Goal: Task Accomplishment & Management: Manage account settings

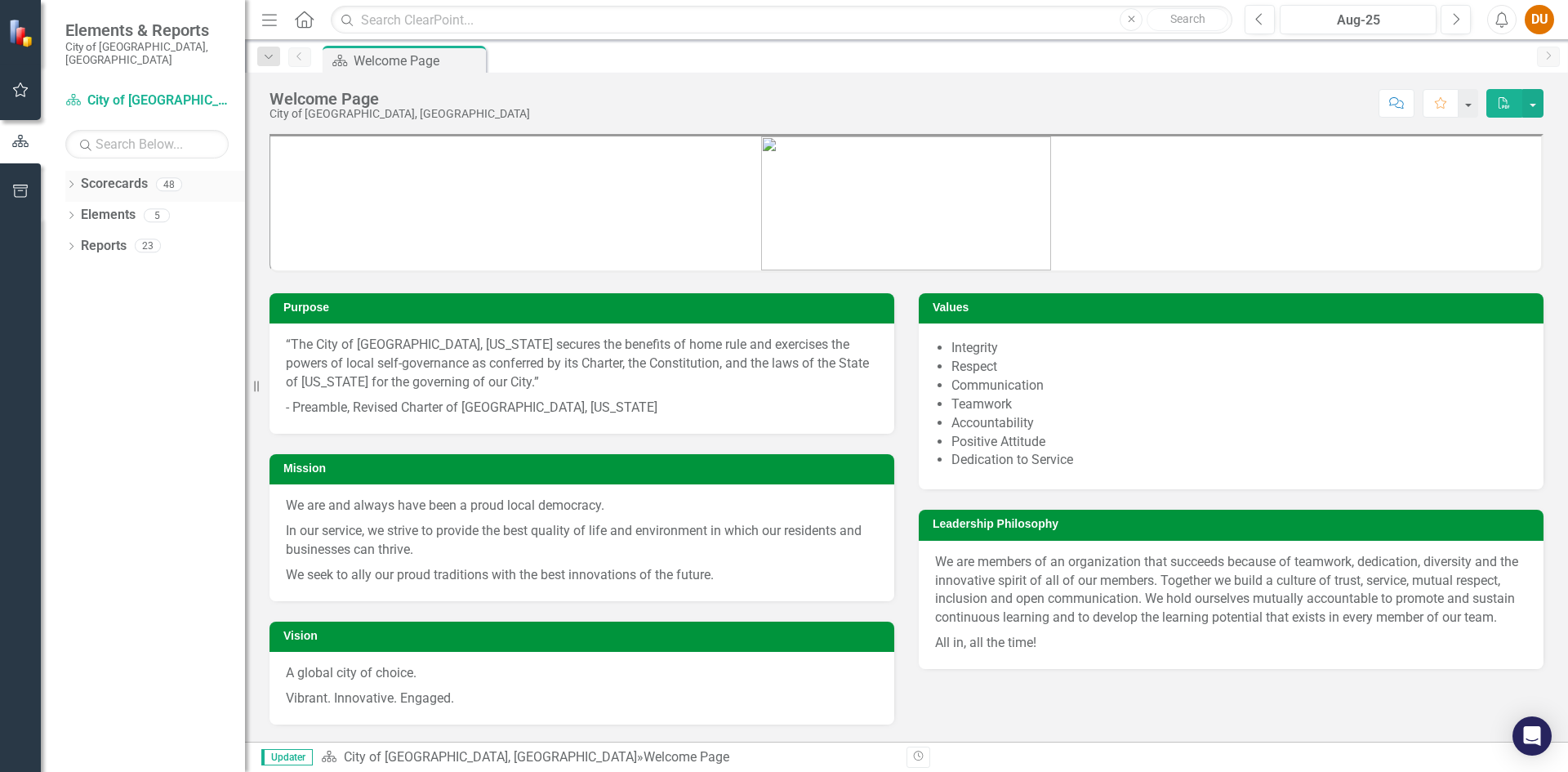
click at [69, 181] on icon "Dropdown" at bounding box center [70, 186] width 11 height 9
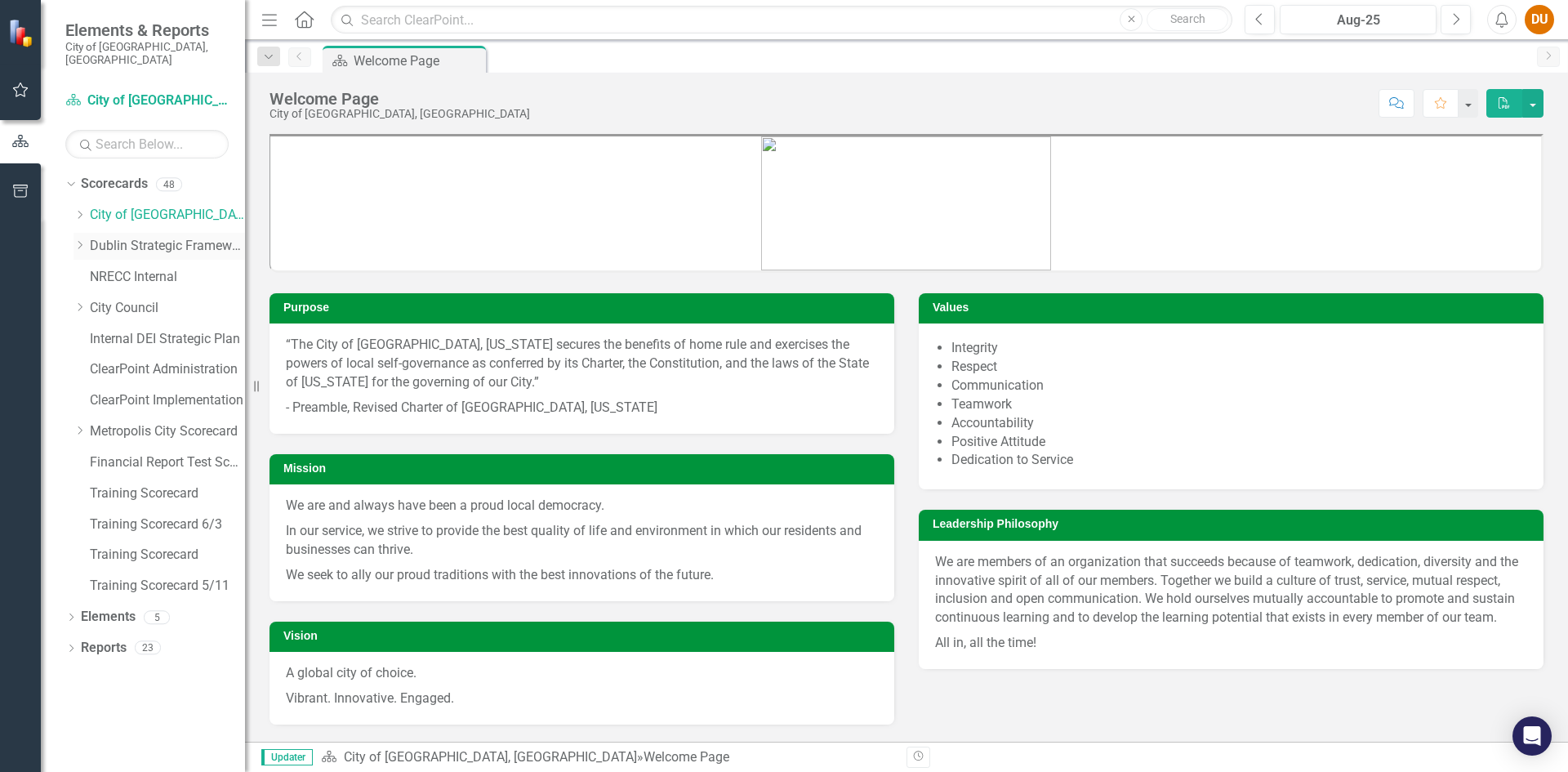
click at [76, 240] on icon "Dropdown" at bounding box center [80, 244] width 12 height 10
click at [84, 208] on div "Dropdown" at bounding box center [80, 215] width 12 height 14
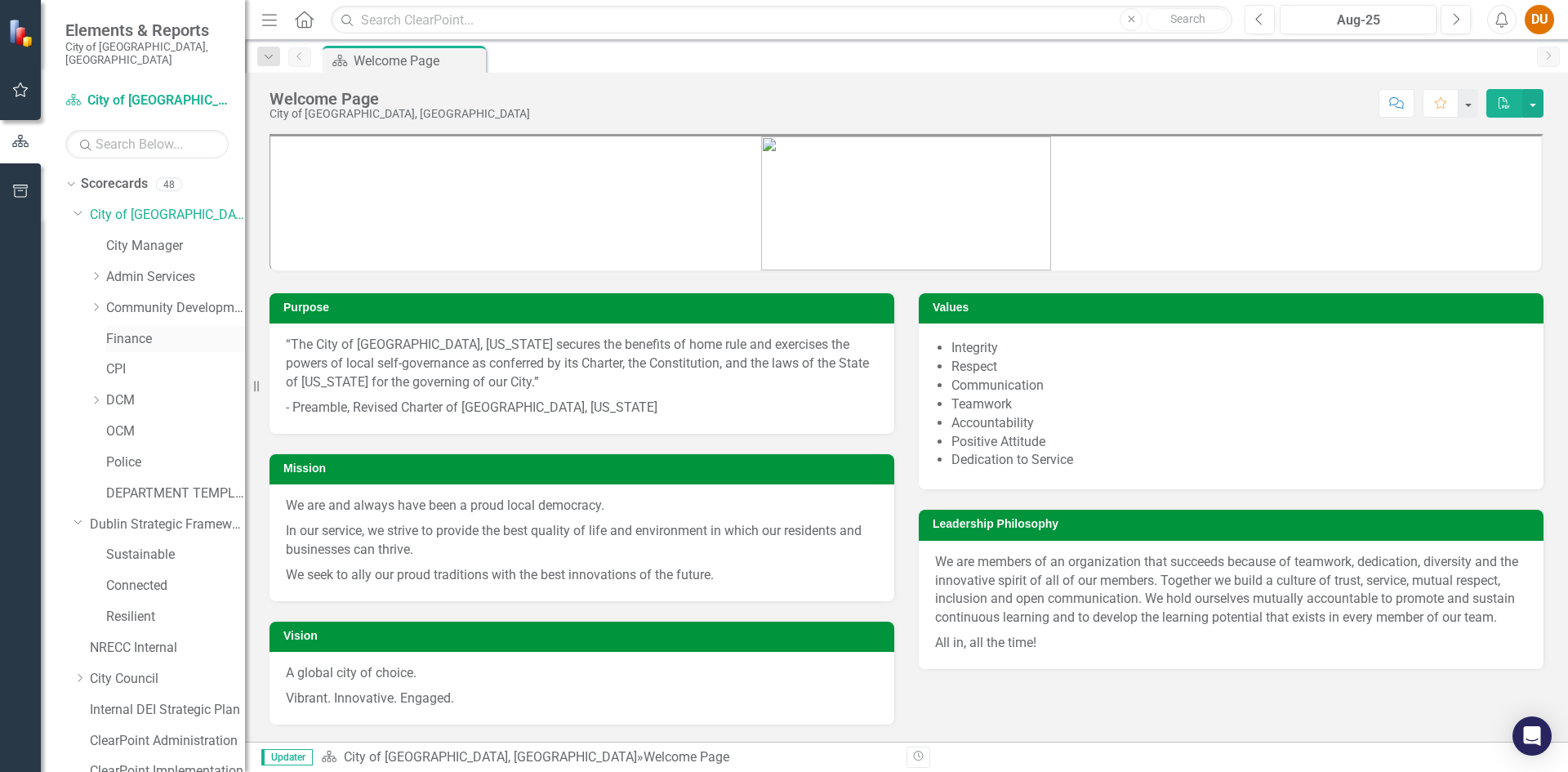
click at [111, 330] on link "Finance" at bounding box center [176, 339] width 139 height 18
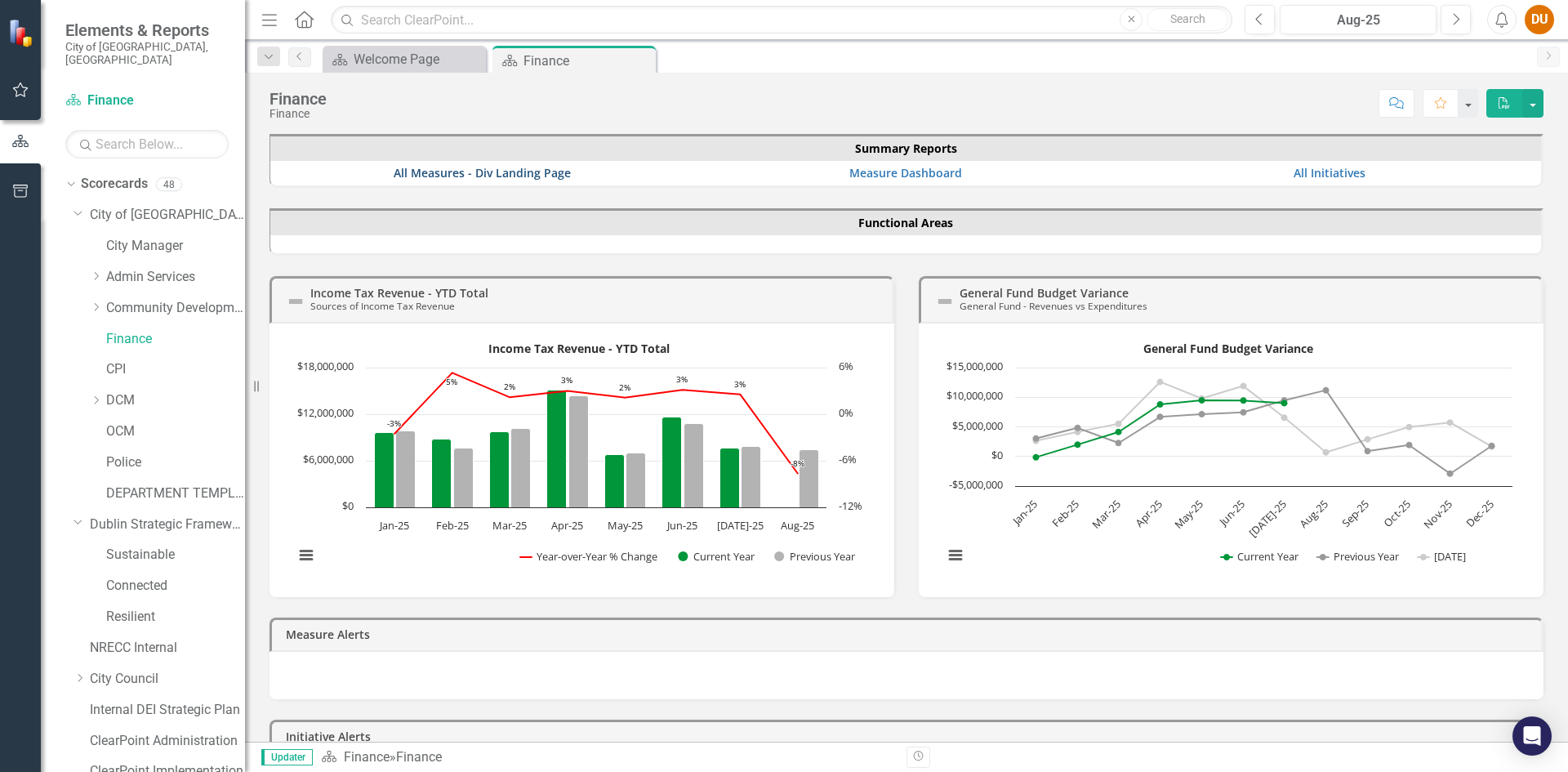
click at [454, 175] on link "All Measures - Div Landing Page" at bounding box center [483, 173] width 178 height 16
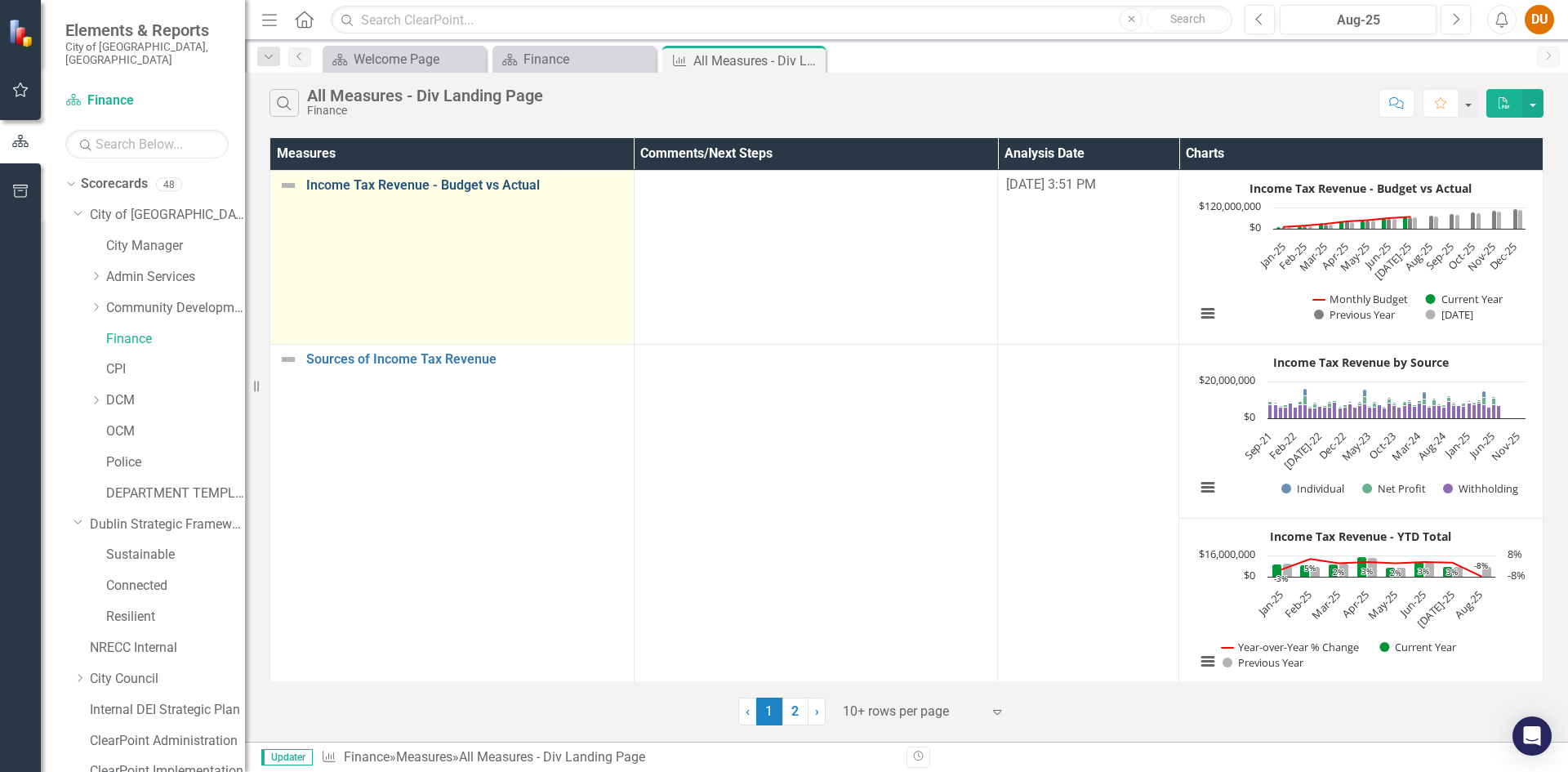
click at [437, 186] on link "Income Tax Revenue - Budget vs Actual" at bounding box center [465, 186] width 319 height 15
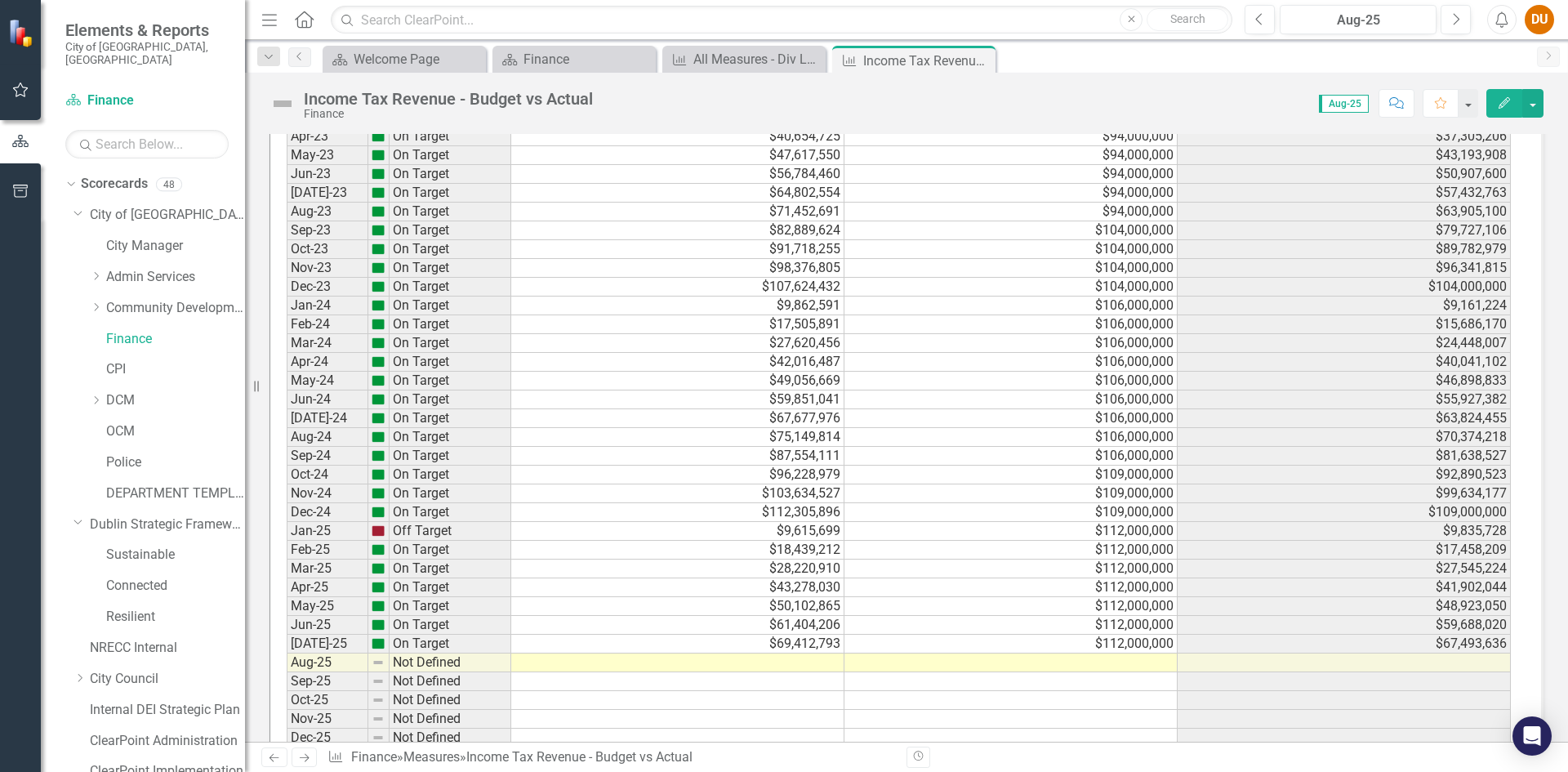
scroll to position [2230, 0]
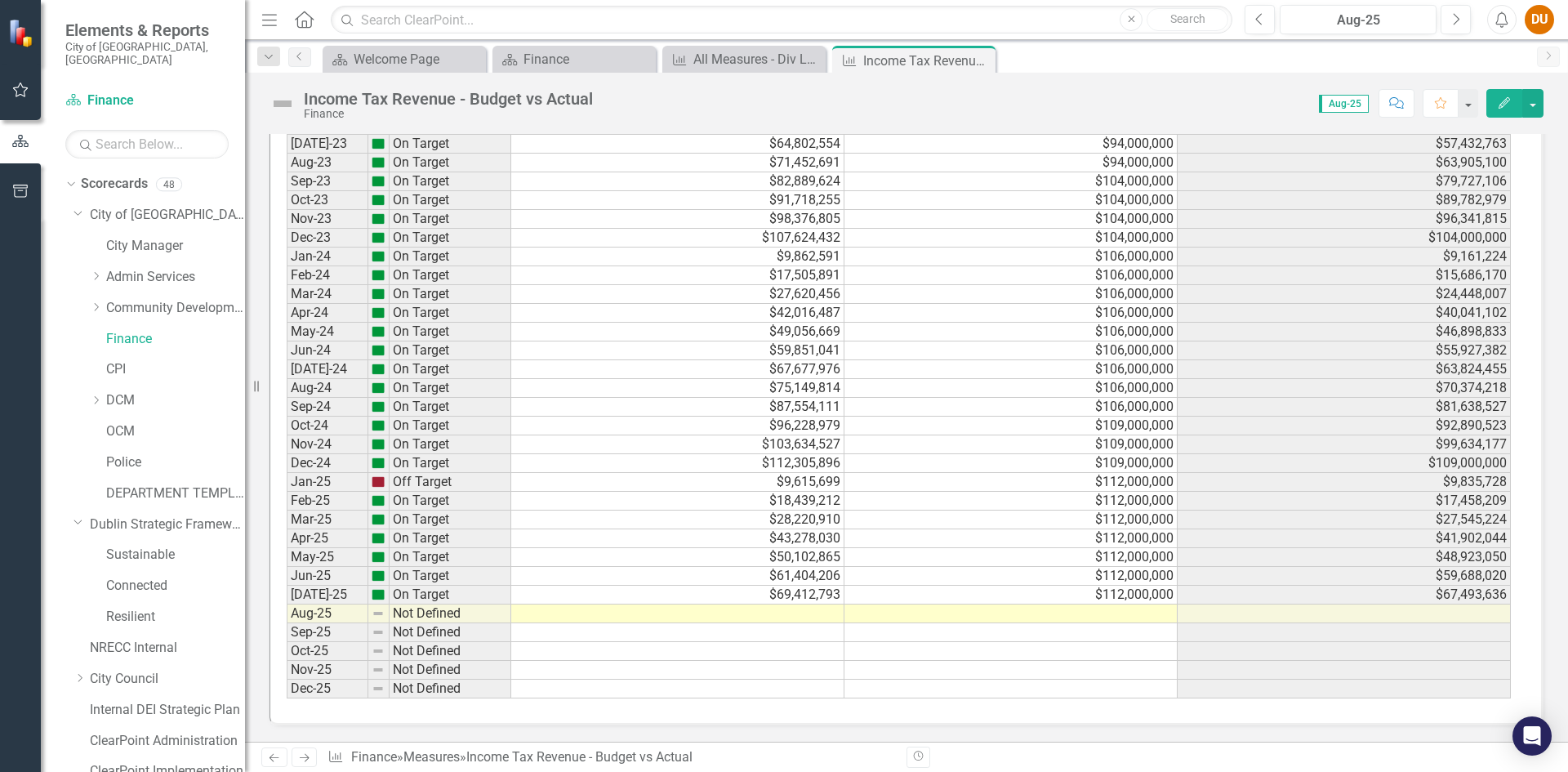
drag, startPoint x: 1115, startPoint y: 590, endPoint x: 1114, endPoint y: 601, distance: 11.0
click at [1115, 589] on td "$112,000,000" at bounding box center [1011, 594] width 333 height 18
click at [1107, 612] on td at bounding box center [1011, 614] width 333 height 18
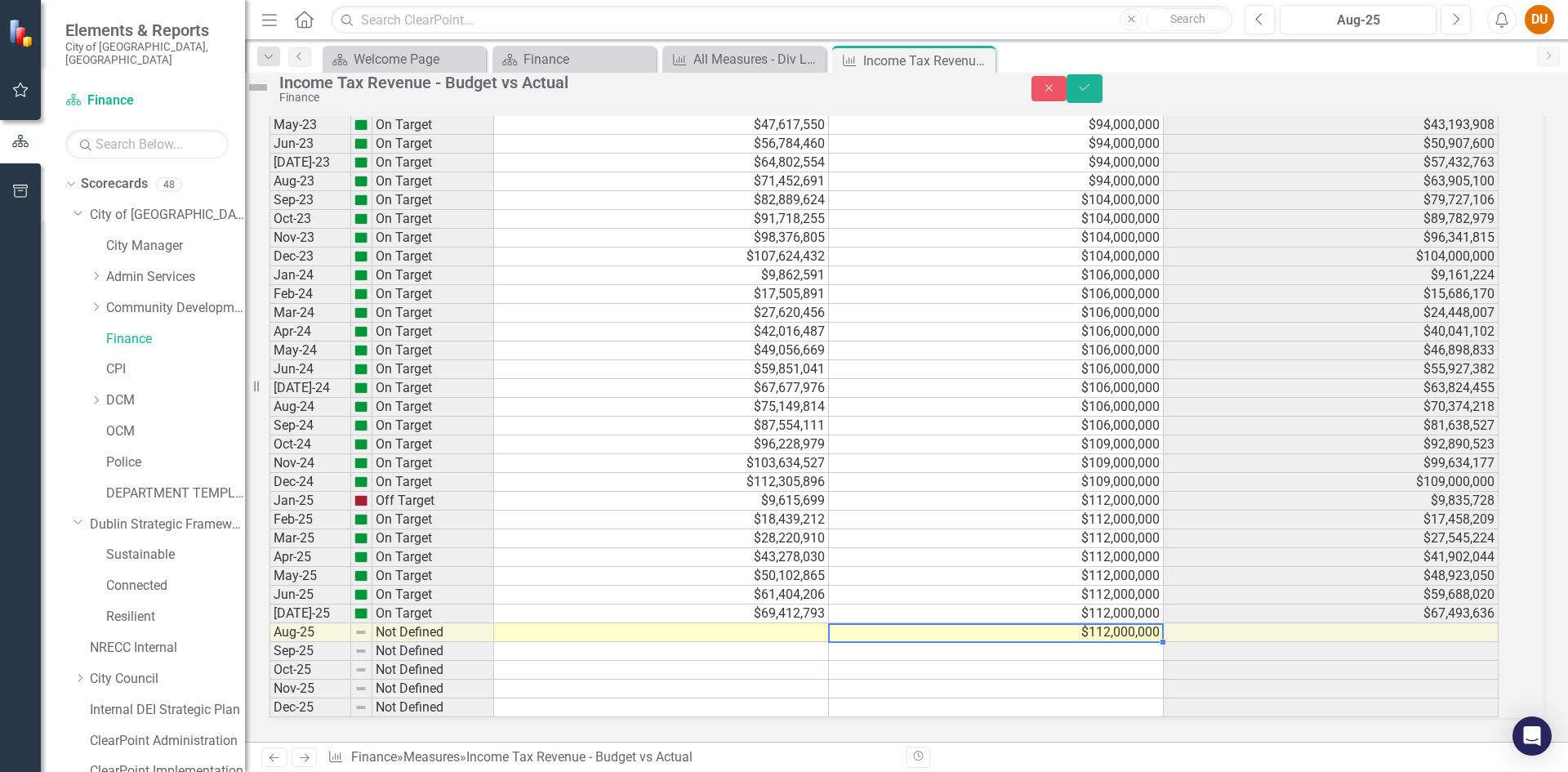
scroll to position [2231, 0]
click at [766, 623] on td at bounding box center [661, 632] width 335 height 18
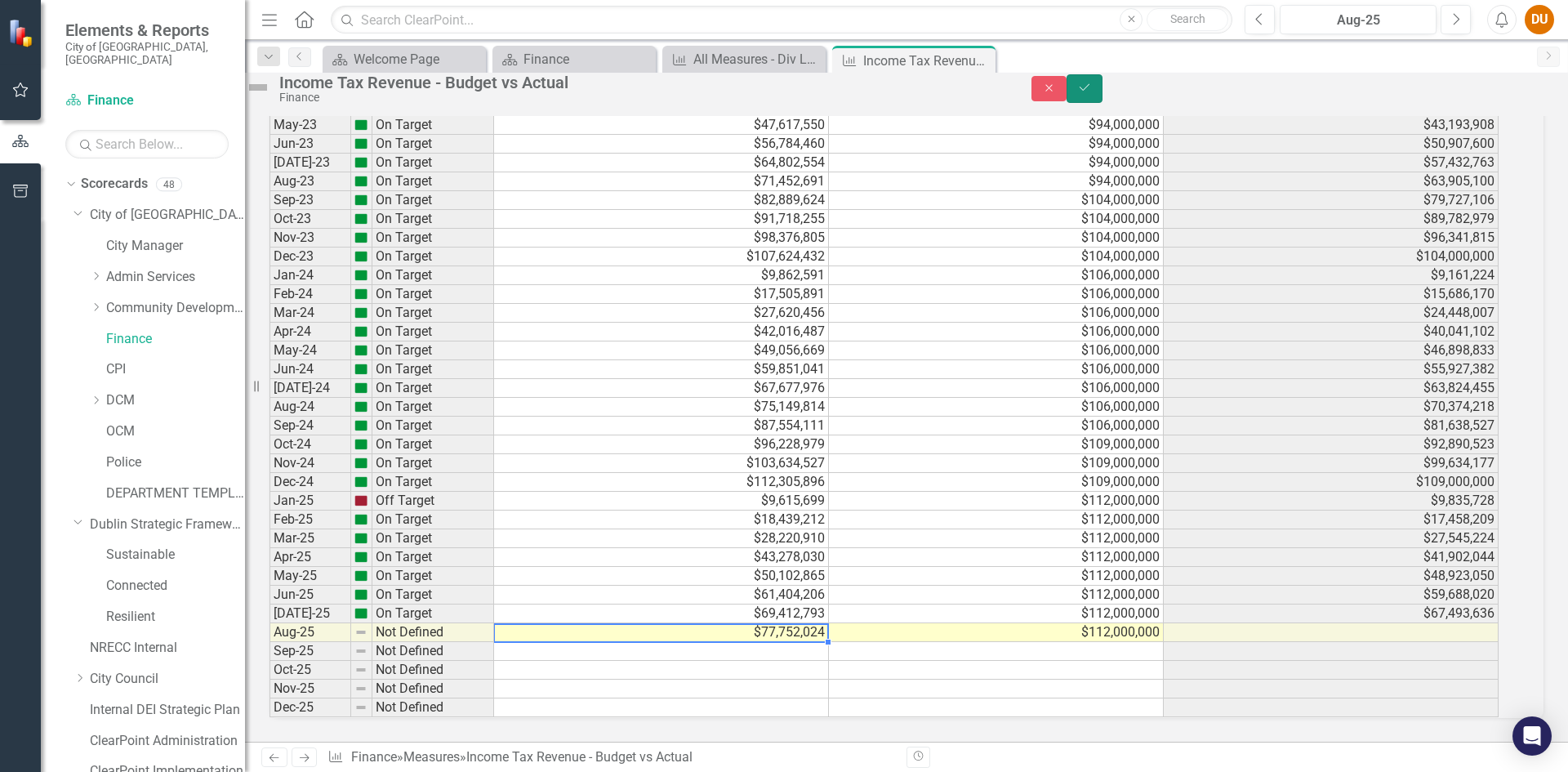
click at [1090, 91] on icon "submit" at bounding box center [1085, 87] width 10 height 6
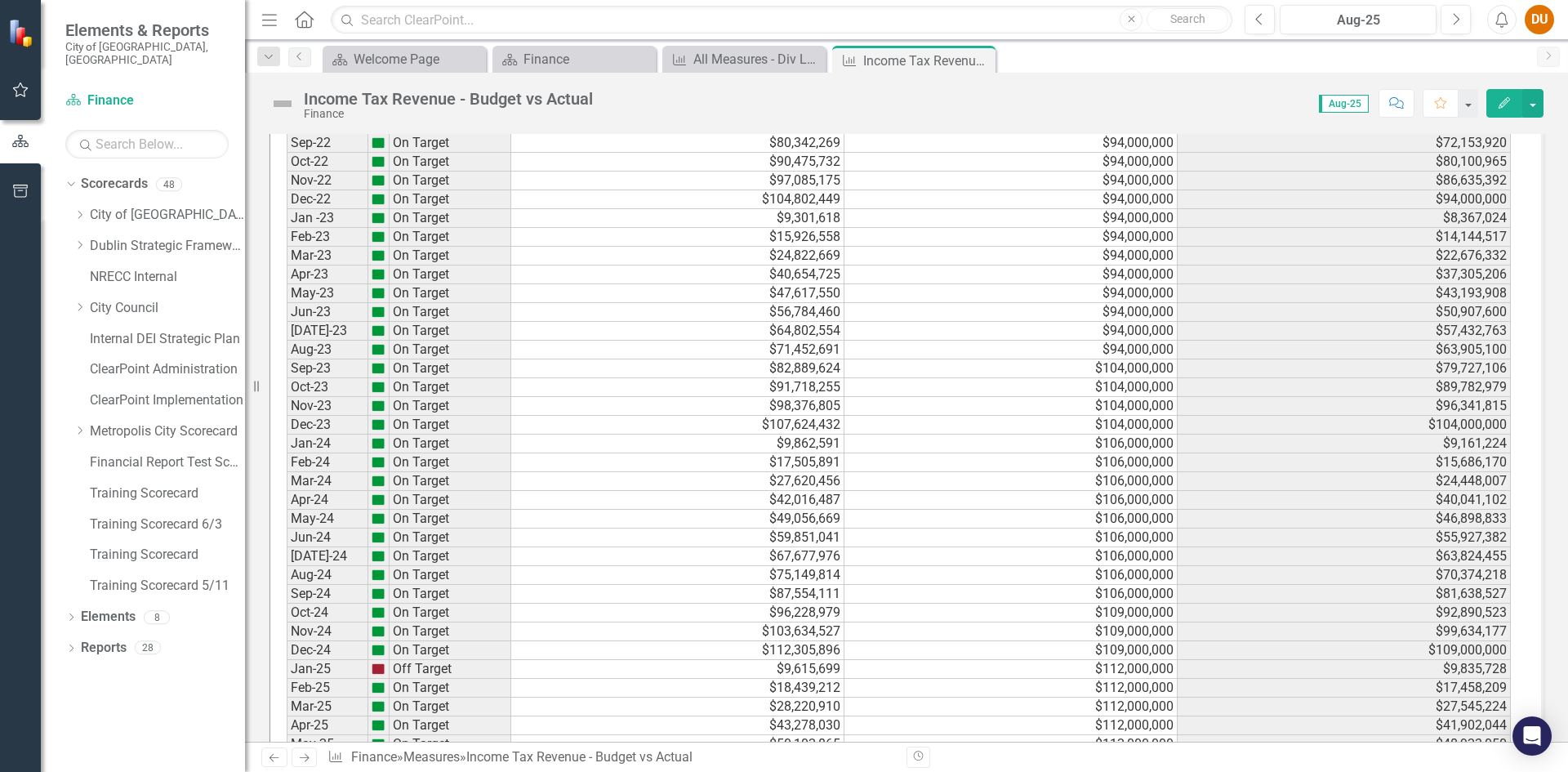
scroll to position [2230, 0]
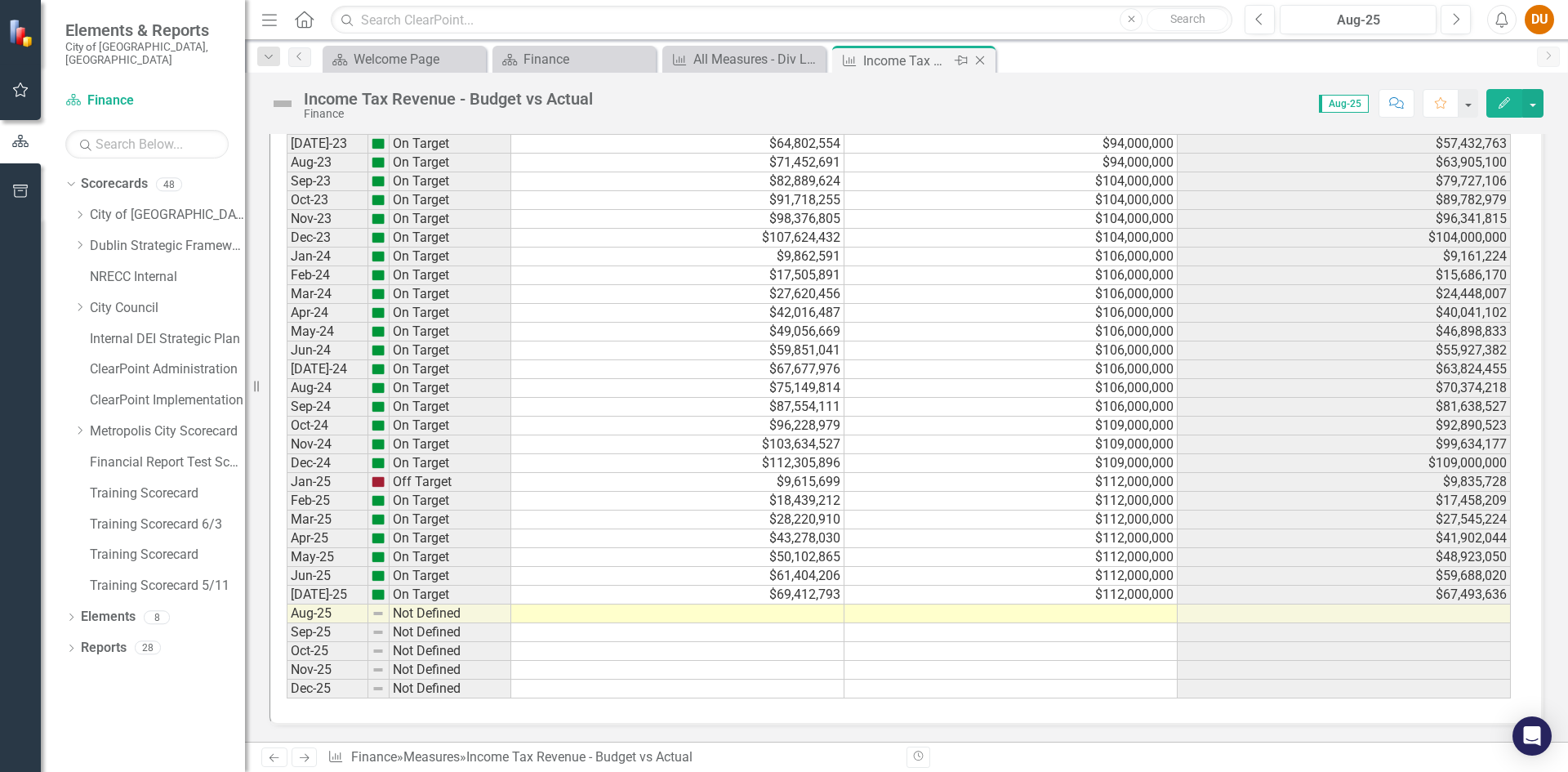
click at [982, 60] on icon "Close" at bounding box center [980, 60] width 17 height 13
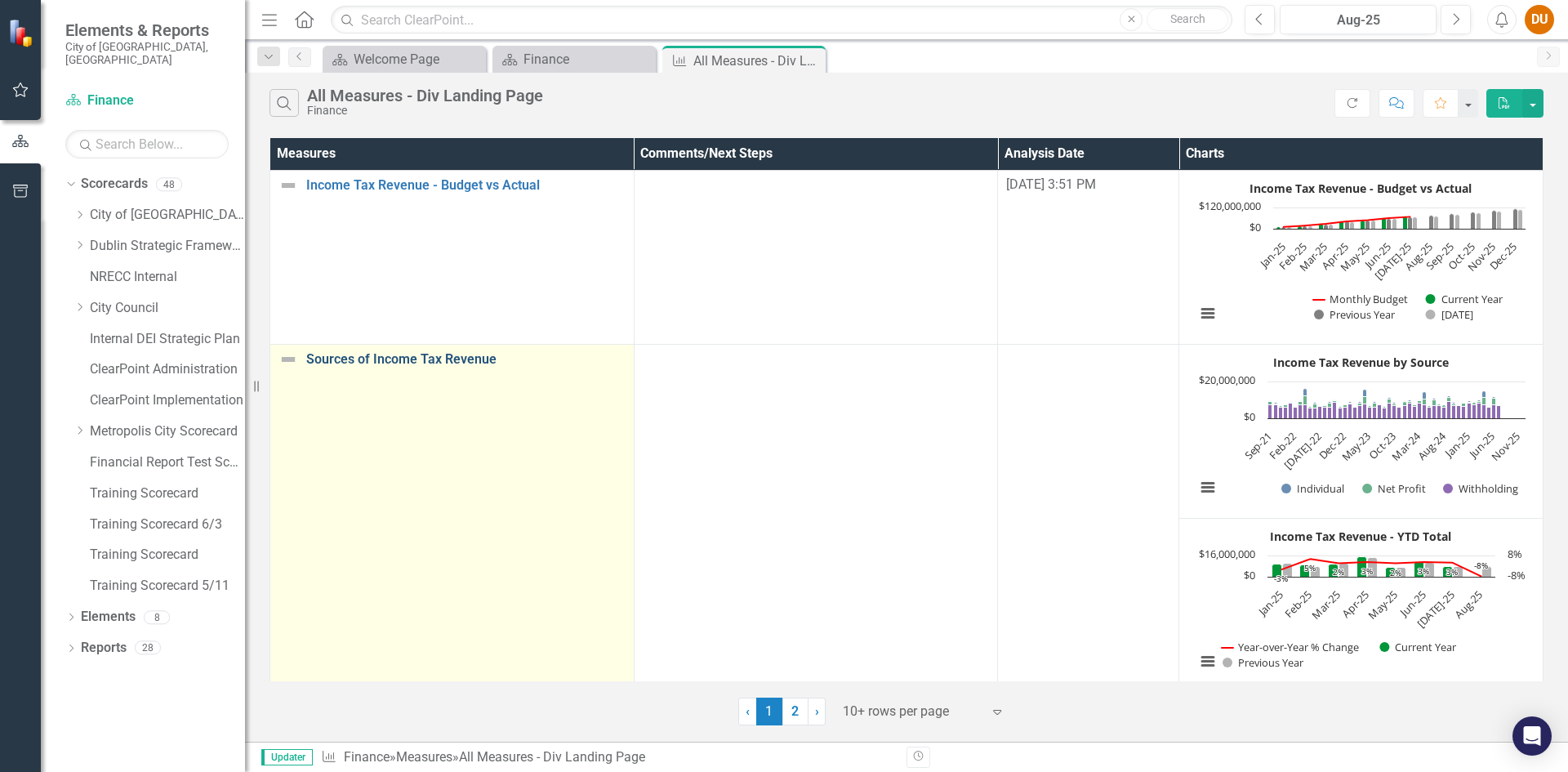
click at [409, 361] on link "Sources of Income Tax Revenue" at bounding box center [465, 360] width 319 height 15
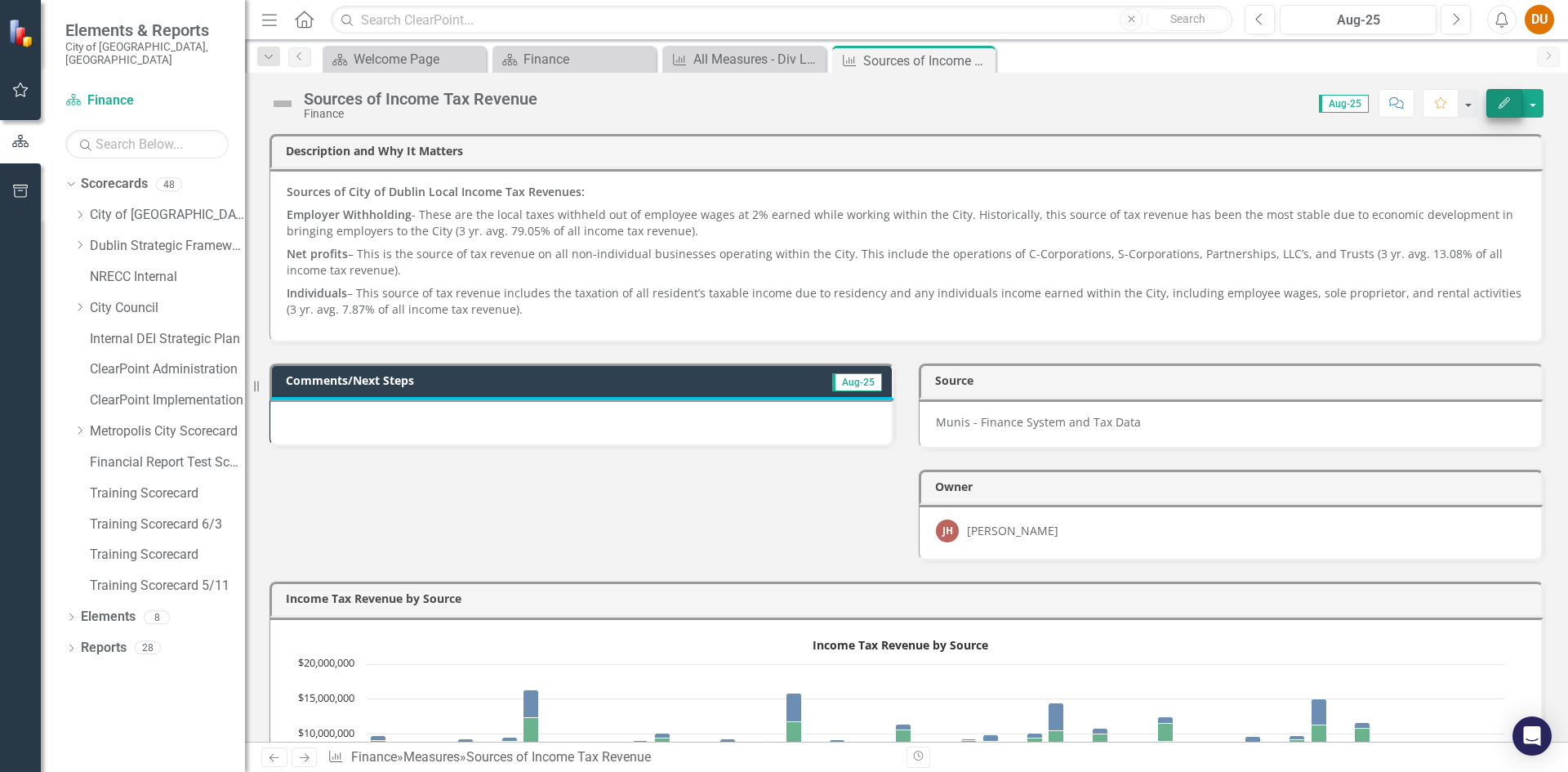
scroll to position [653, 0]
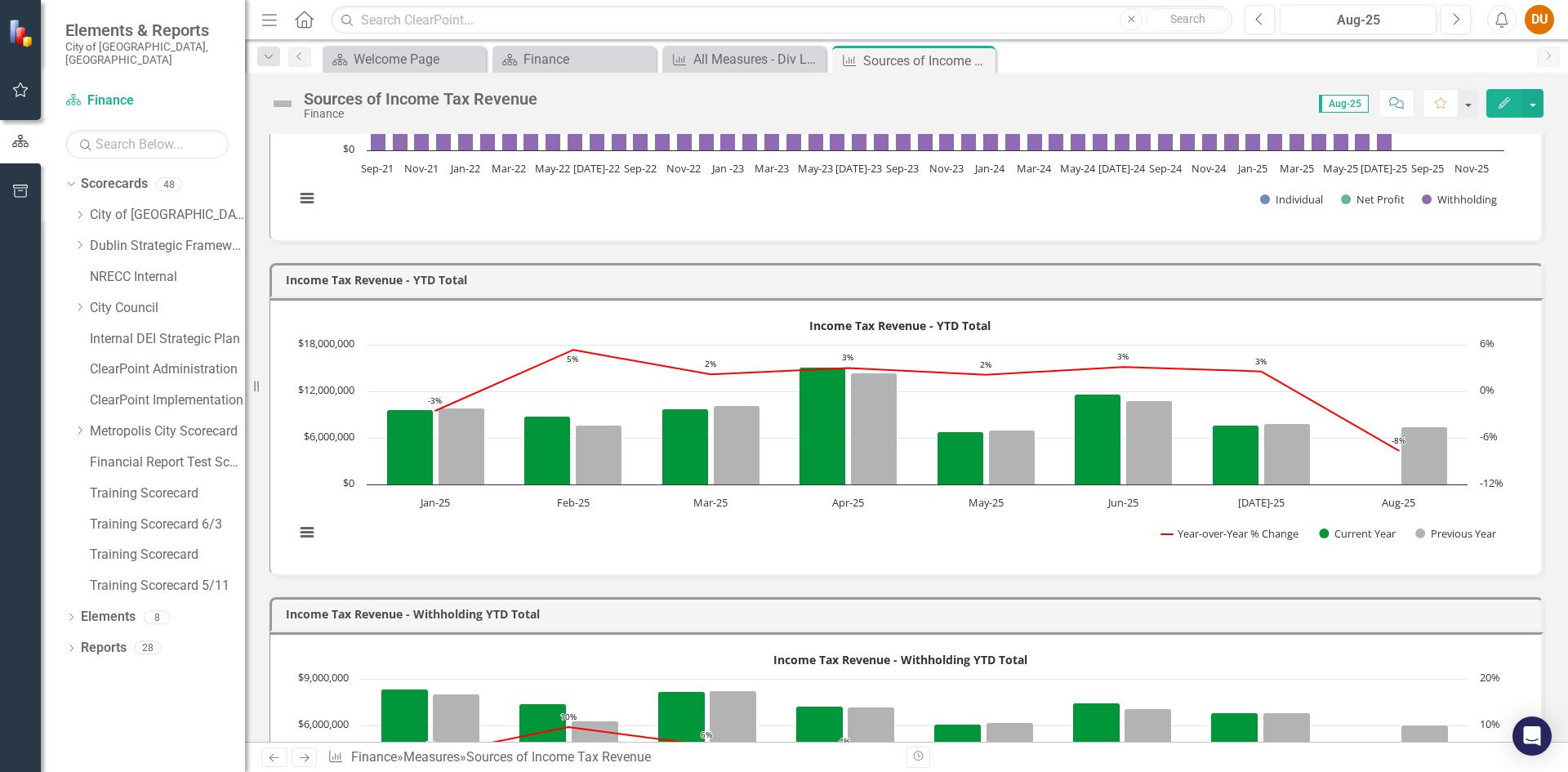
click at [1504, 100] on icon "Edit" at bounding box center [1504, 103] width 15 height 11
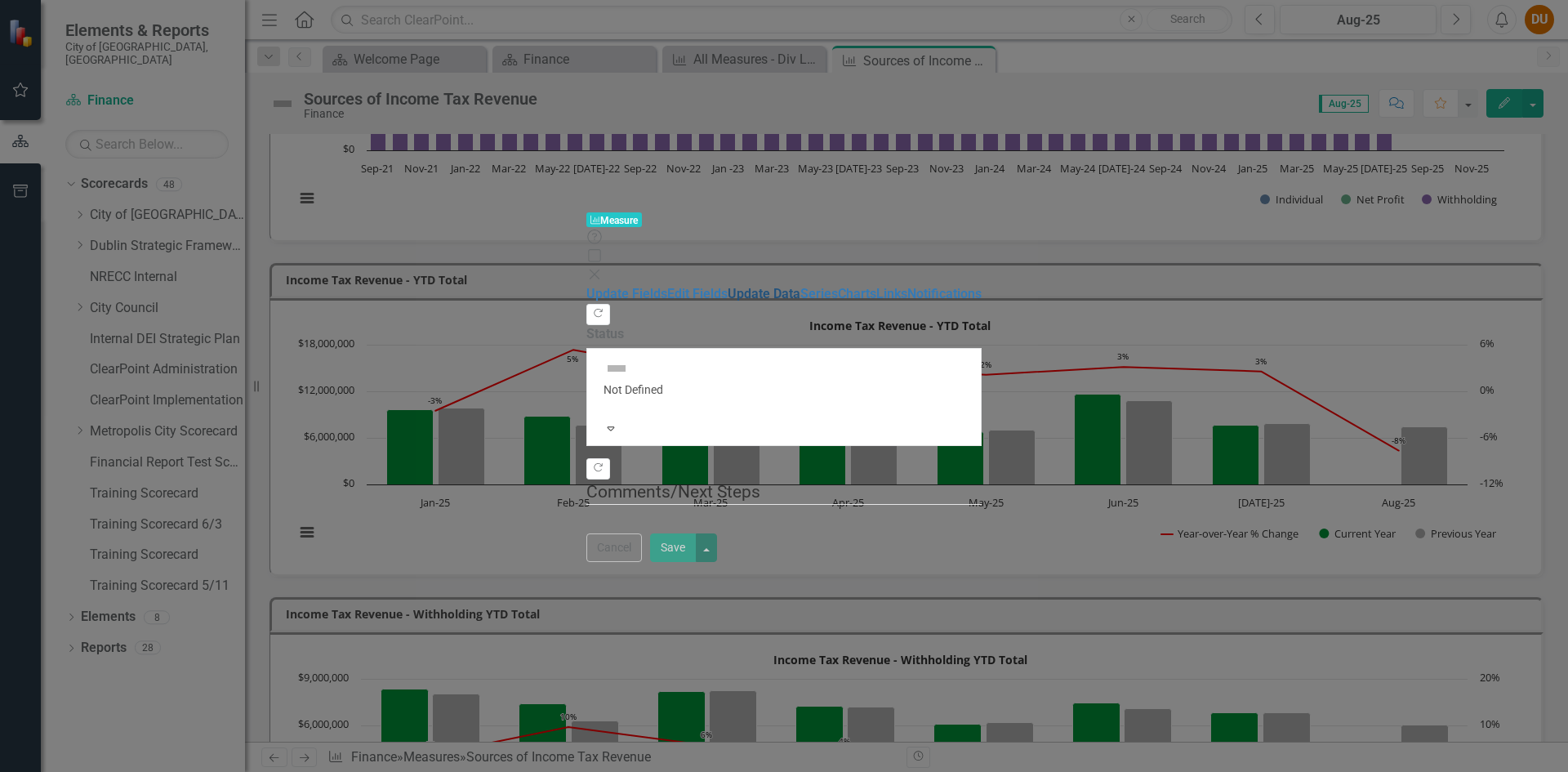
click at [728, 286] on link "Update Data" at bounding box center [764, 294] width 73 height 16
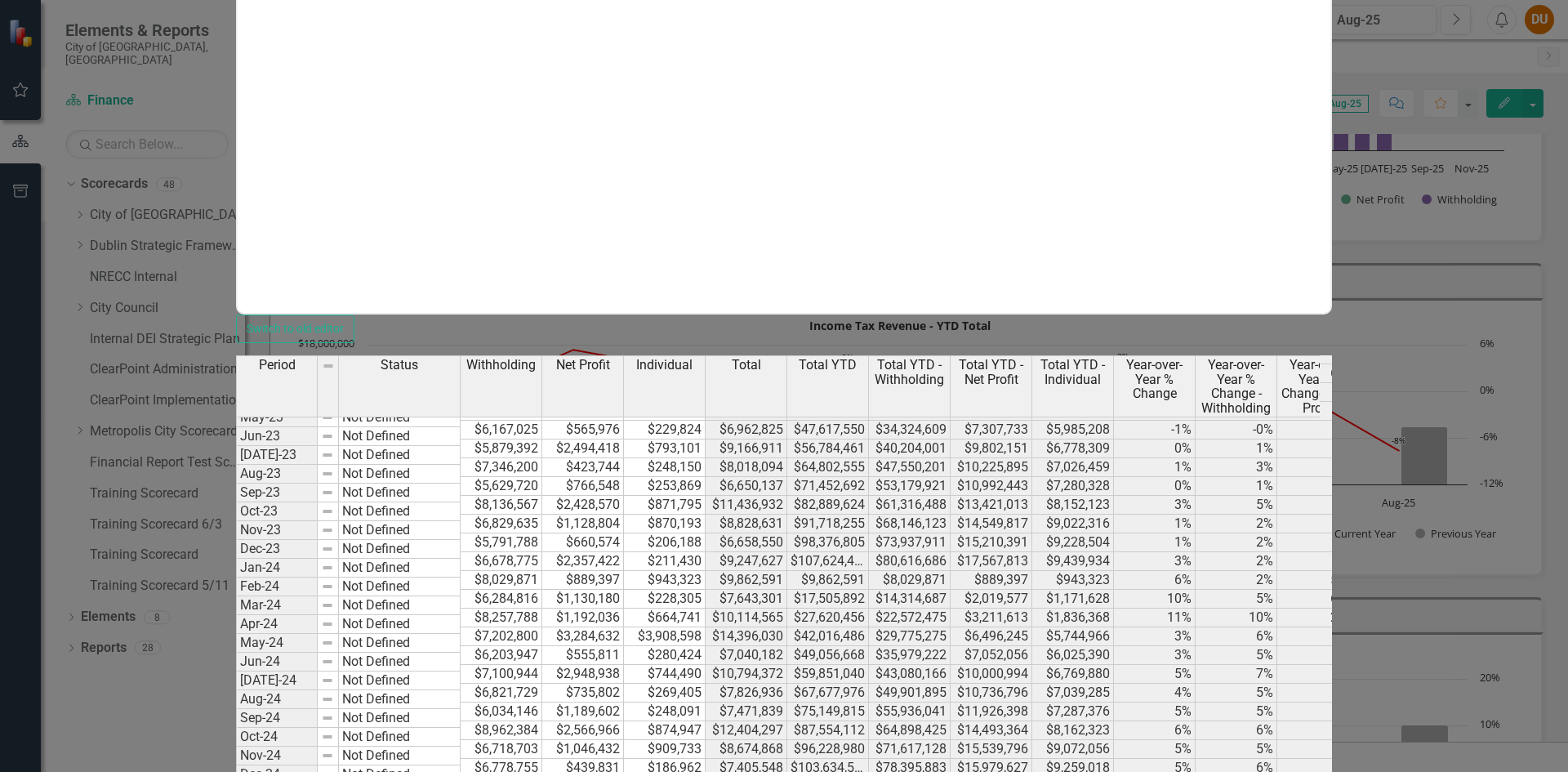
scroll to position [0, 0]
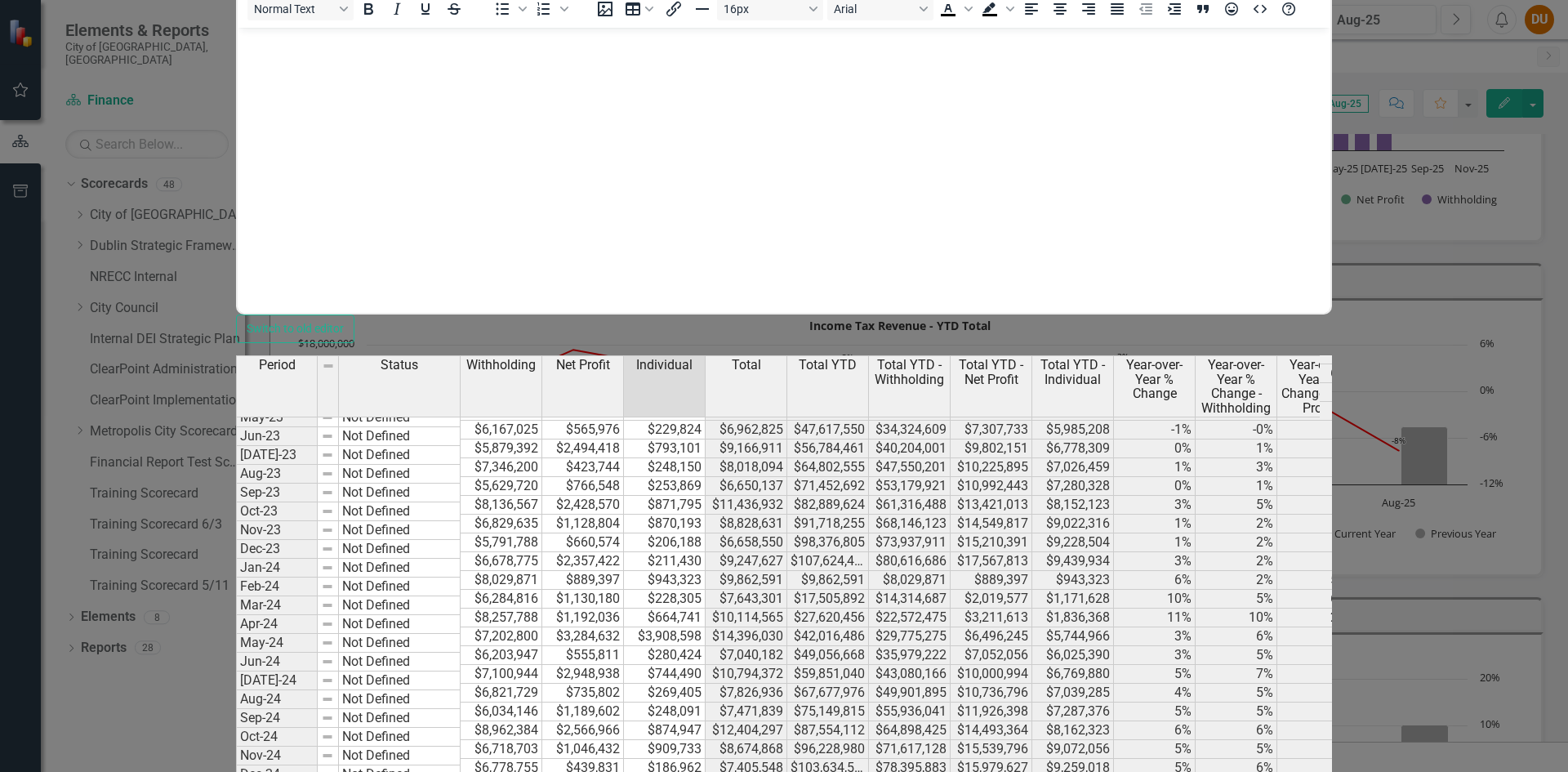
drag, startPoint x: 863, startPoint y: 549, endPoint x: 1202, endPoint y: 532, distance: 339.4
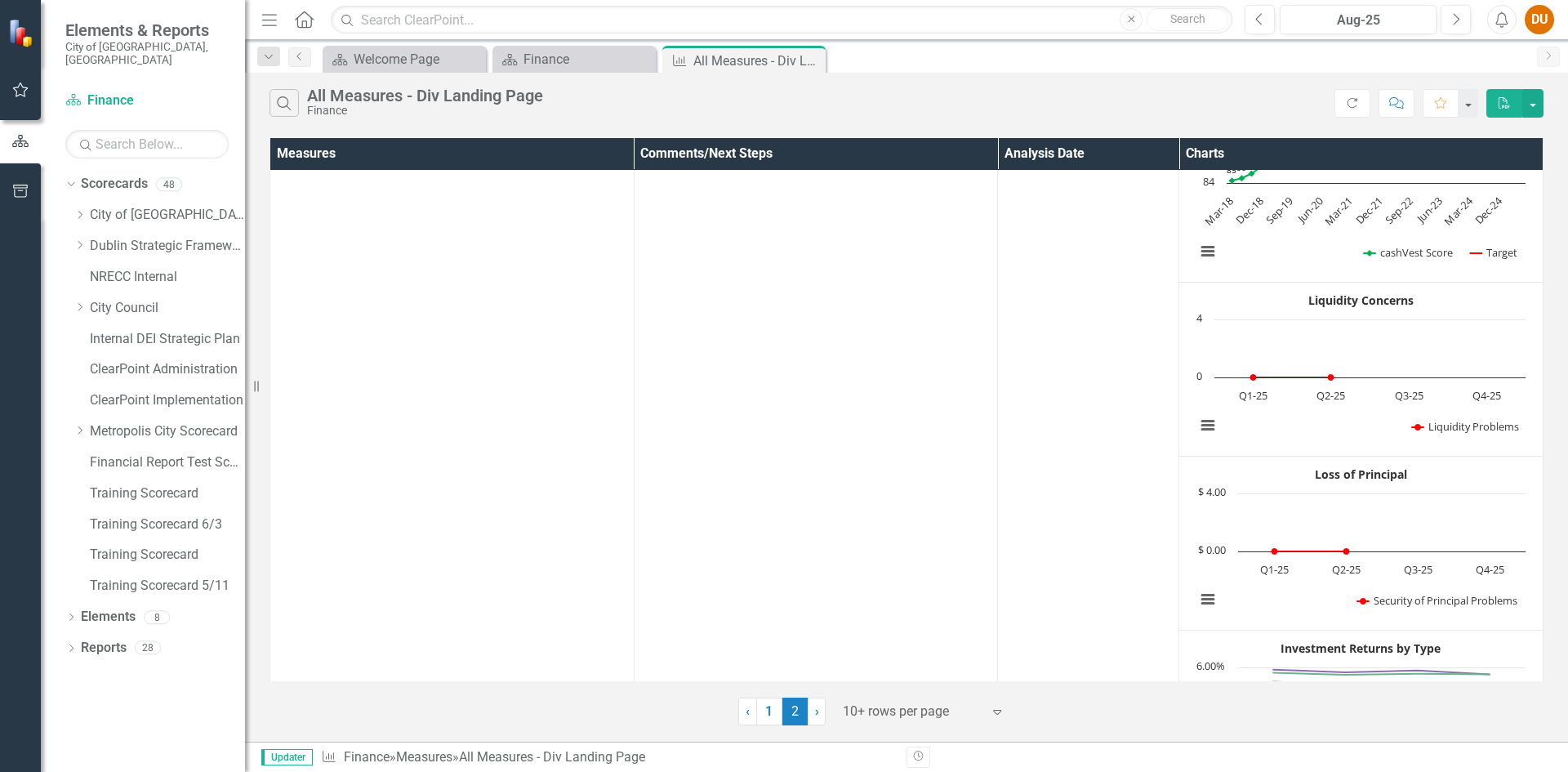
scroll to position [322, 0]
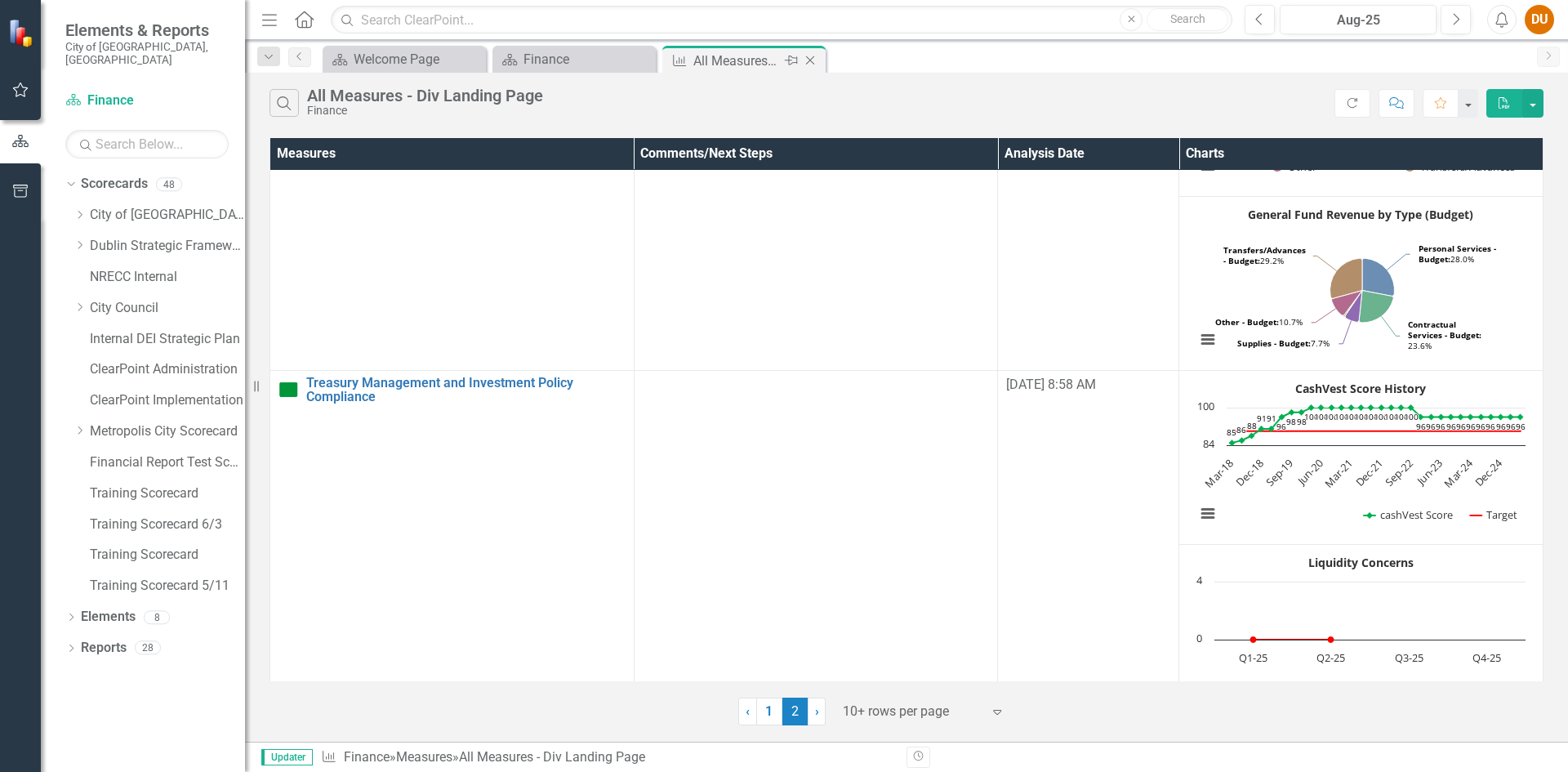
click at [810, 63] on icon "Close" at bounding box center [810, 60] width 17 height 13
